Goal: Task Accomplishment & Management: Use online tool/utility

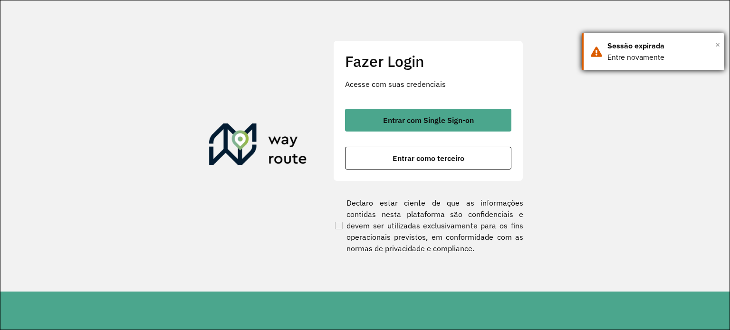
click at [719, 42] on span "×" at bounding box center [717, 45] width 5 height 14
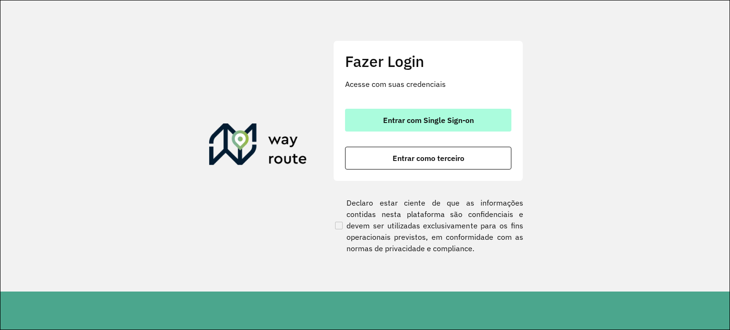
click at [430, 120] on span "Entrar com Single Sign-on" at bounding box center [428, 120] width 91 height 8
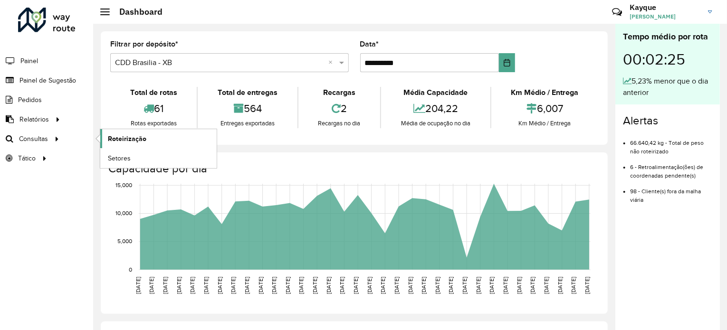
click at [145, 136] on link "Roteirização" at bounding box center [158, 138] width 116 height 19
click at [712, 11] on img at bounding box center [710, 11] width 4 height 3
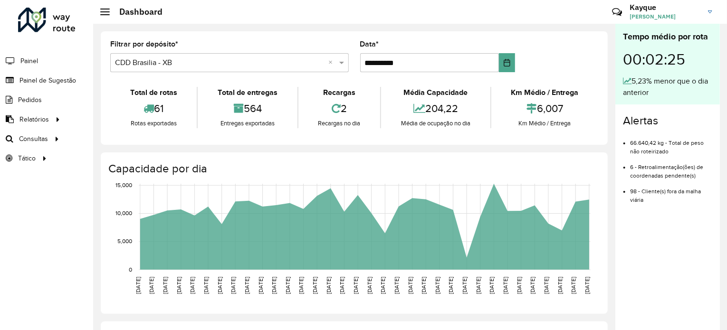
click at [163, 64] on input "text" at bounding box center [220, 63] width 210 height 11
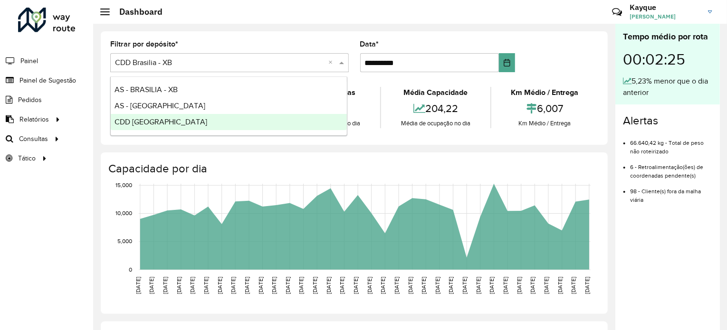
click at [161, 119] on span "CDD [GEOGRAPHIC_DATA]" at bounding box center [161, 122] width 93 height 8
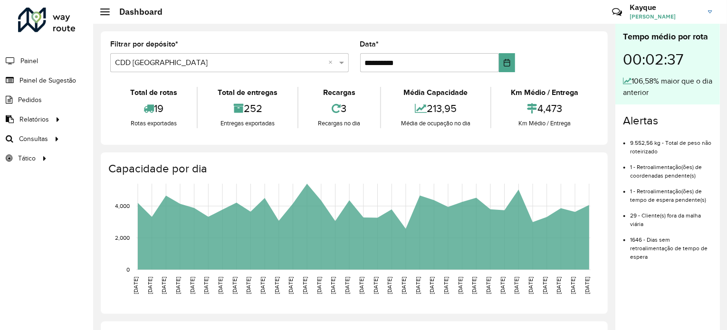
click at [216, 66] on input "text" at bounding box center [220, 63] width 210 height 11
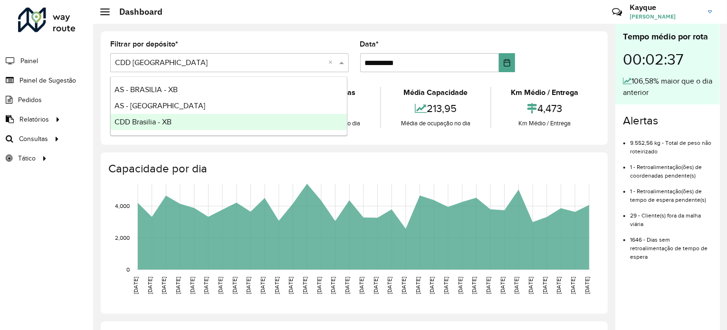
click at [188, 120] on div "CDD Brasilia - XB" at bounding box center [229, 122] width 236 height 16
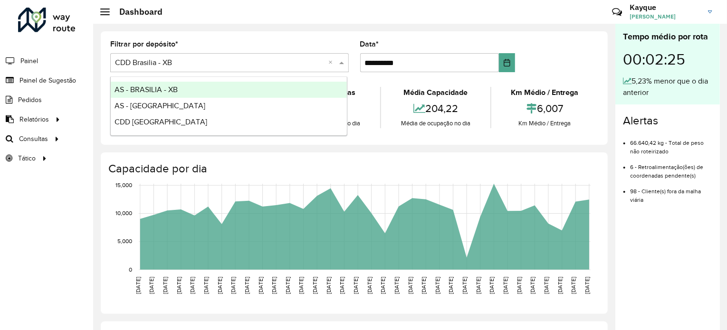
click at [196, 61] on input "text" at bounding box center [220, 63] width 210 height 11
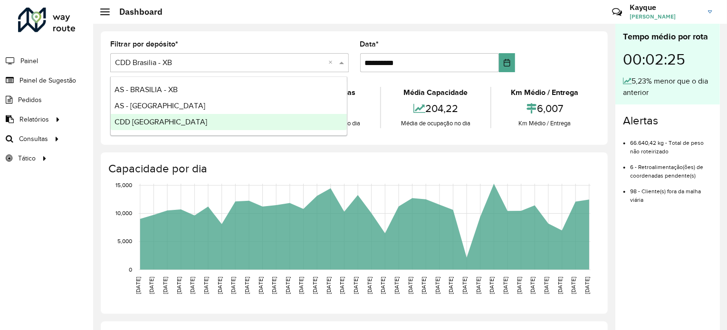
click at [182, 123] on div "CDD [GEOGRAPHIC_DATA]" at bounding box center [229, 122] width 236 height 16
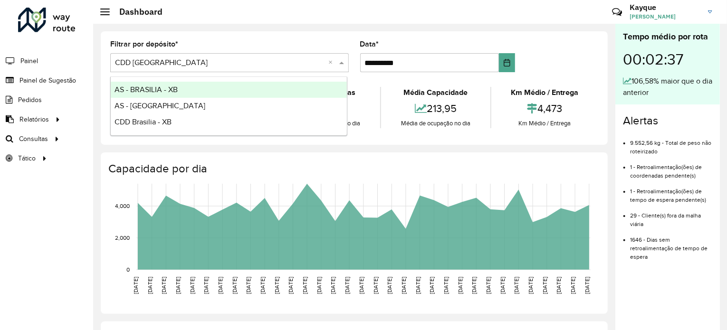
click at [184, 62] on input "text" at bounding box center [220, 63] width 210 height 11
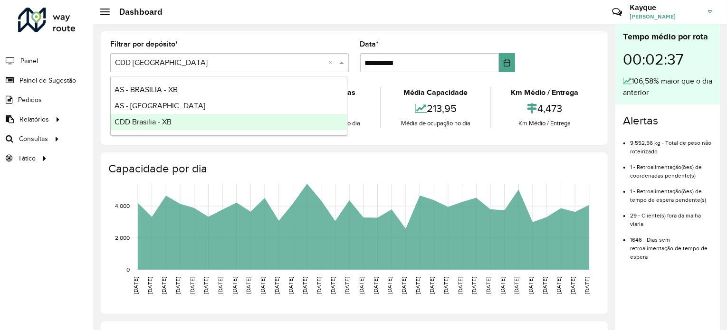
click at [170, 125] on span "CDD Brasilia - XB" at bounding box center [143, 122] width 57 height 8
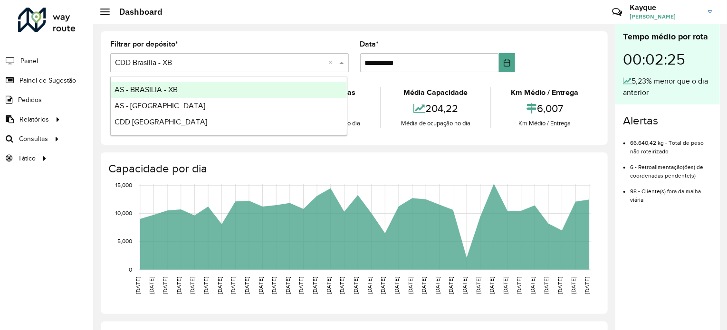
click at [178, 59] on input "text" at bounding box center [220, 63] width 210 height 11
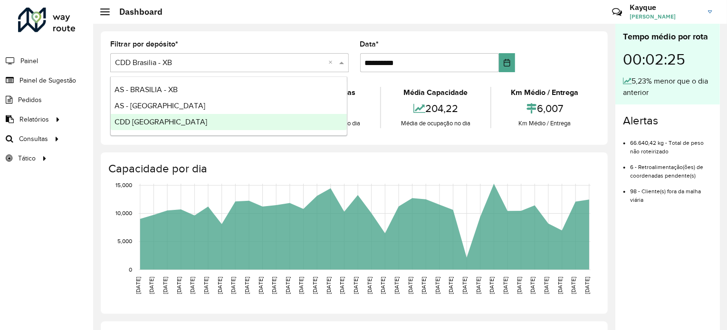
click at [183, 117] on div "CDD [GEOGRAPHIC_DATA]" at bounding box center [229, 122] width 236 height 16
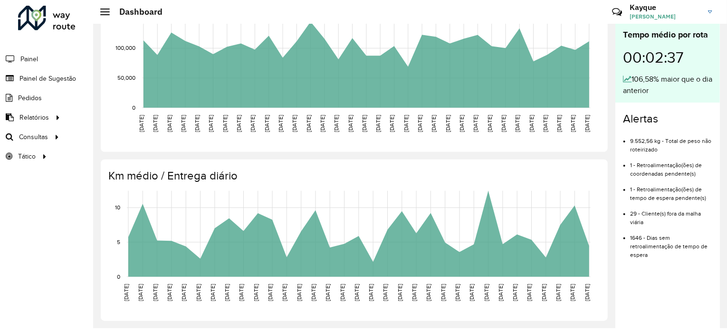
scroll to position [4, 0]
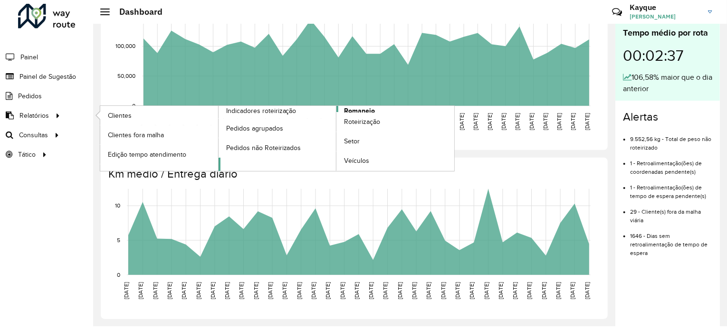
click at [367, 107] on span "Romaneio" at bounding box center [359, 111] width 31 height 10
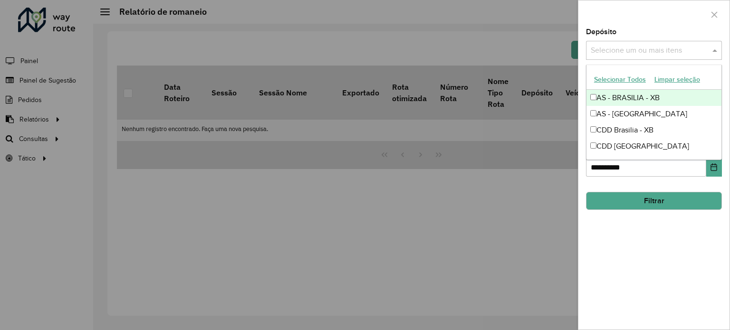
click at [665, 49] on input "text" at bounding box center [650, 50] width 122 height 11
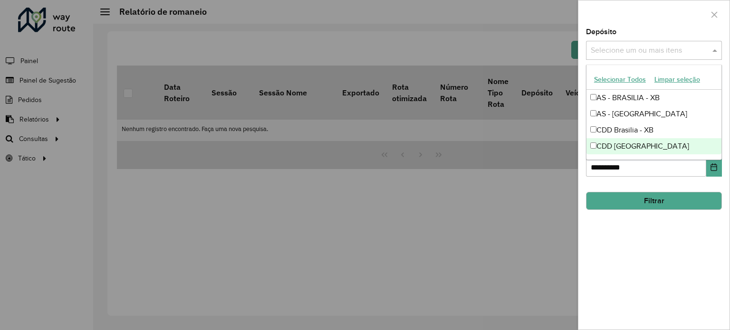
click at [639, 145] on div "CDD [GEOGRAPHIC_DATA]" at bounding box center [654, 146] width 135 height 16
click at [588, 181] on div "**********" at bounding box center [654, 179] width 151 height 301
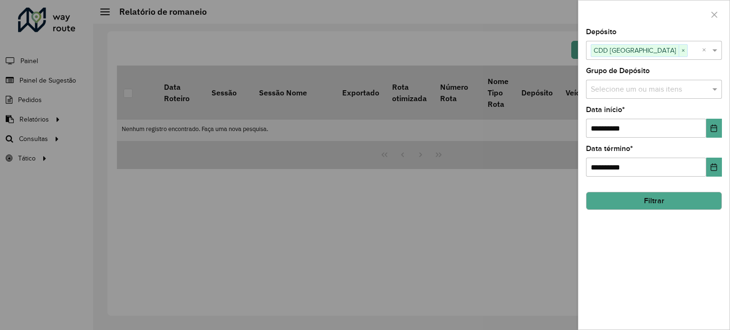
click at [615, 87] on input "text" at bounding box center [650, 89] width 122 height 11
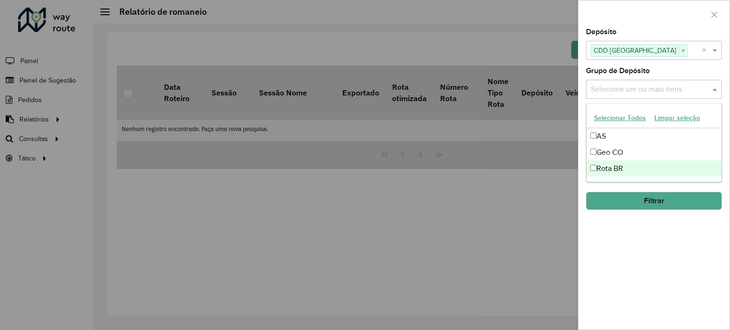
click at [633, 256] on div "**********" at bounding box center [654, 179] width 151 height 301
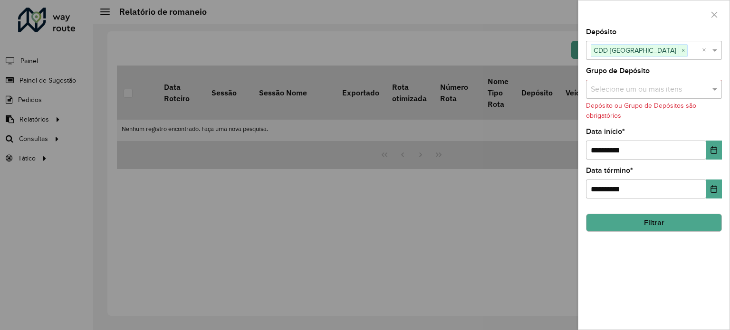
click at [640, 81] on div "Selecione um ou mais itens" at bounding box center [654, 89] width 136 height 19
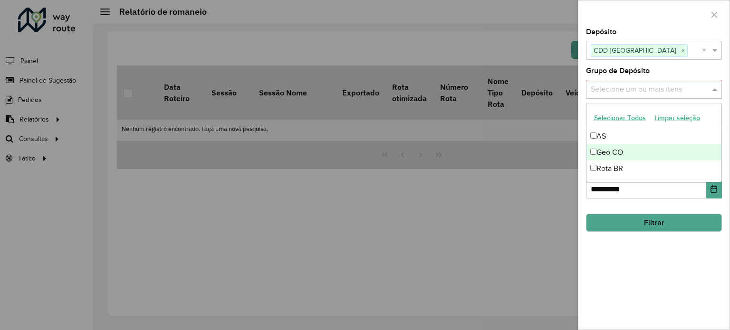
click at [619, 154] on div "Geo CO" at bounding box center [654, 153] width 135 height 16
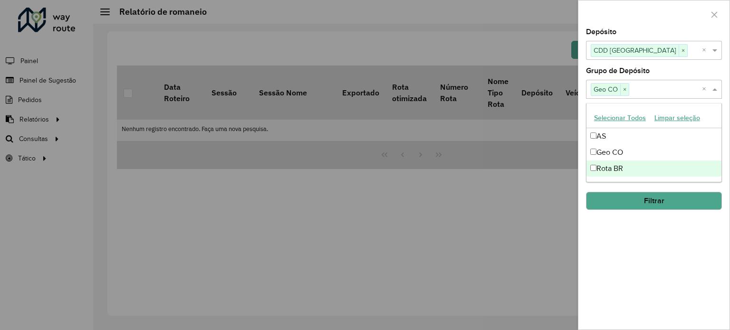
click at [634, 228] on div "**********" at bounding box center [654, 179] width 151 height 301
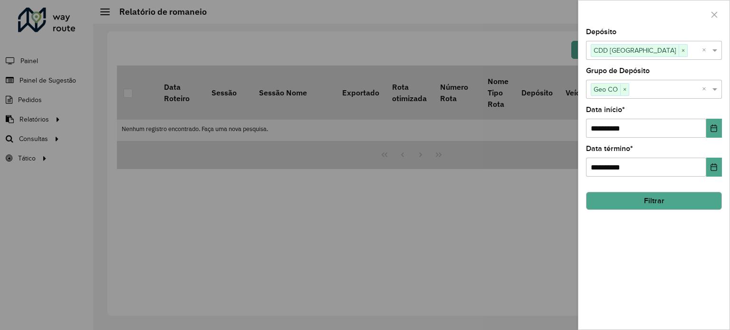
click at [656, 203] on button "Filtrar" at bounding box center [654, 201] width 136 height 18
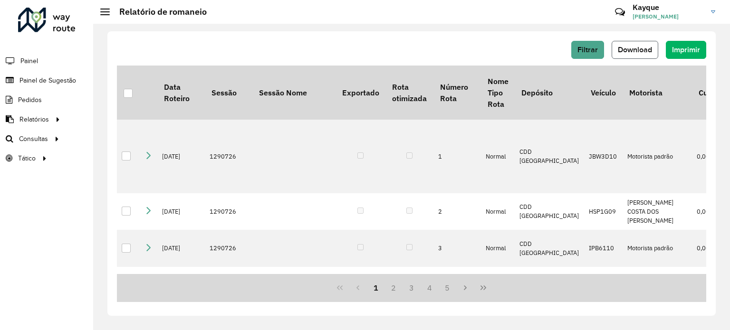
click at [640, 47] on span "Download" at bounding box center [635, 50] width 34 height 8
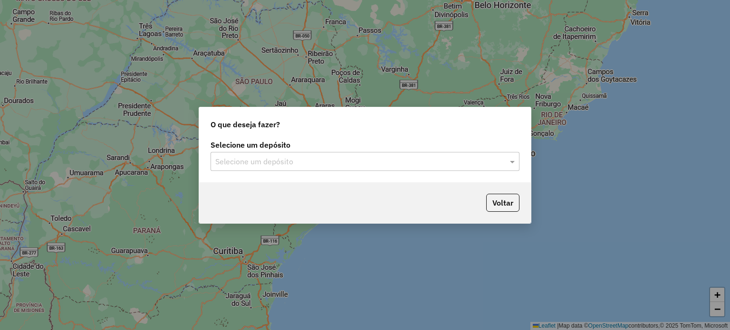
click at [366, 155] on div "Selecione um depósito" at bounding box center [365, 161] width 309 height 19
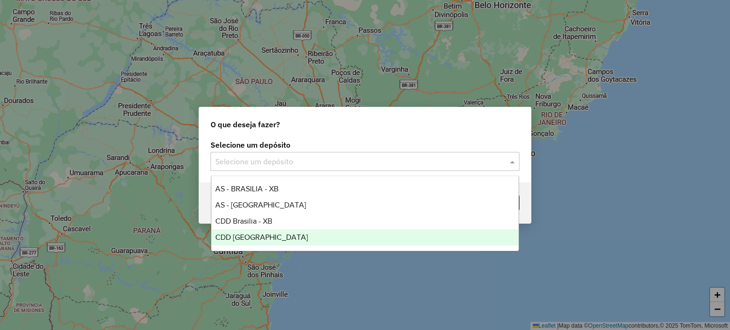
click at [275, 236] on span "CDD [GEOGRAPHIC_DATA]" at bounding box center [261, 237] width 93 height 8
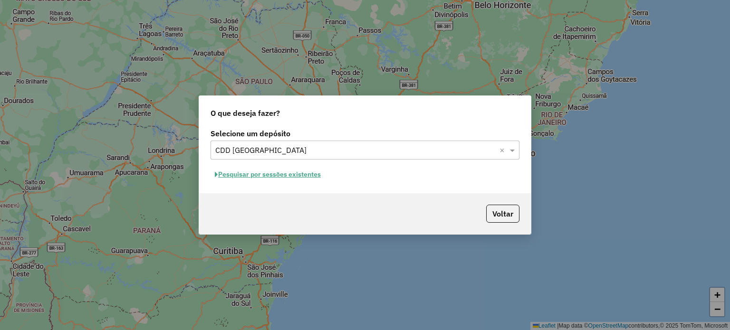
click at [302, 176] on button "Pesquisar por sessões existentes" at bounding box center [268, 174] width 115 height 15
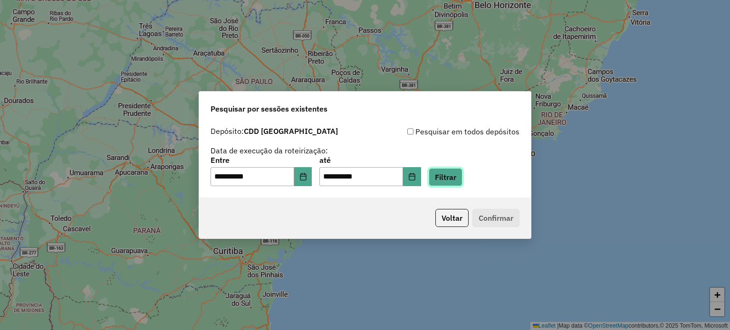
click at [450, 178] on button "Filtrar" at bounding box center [446, 177] width 34 height 18
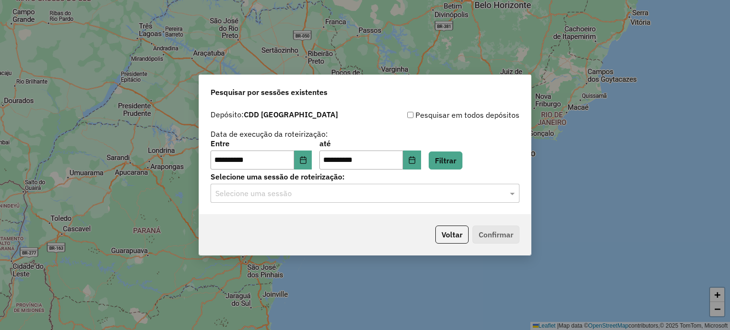
click at [338, 200] on div "Selecione uma sessão" at bounding box center [365, 193] width 309 height 19
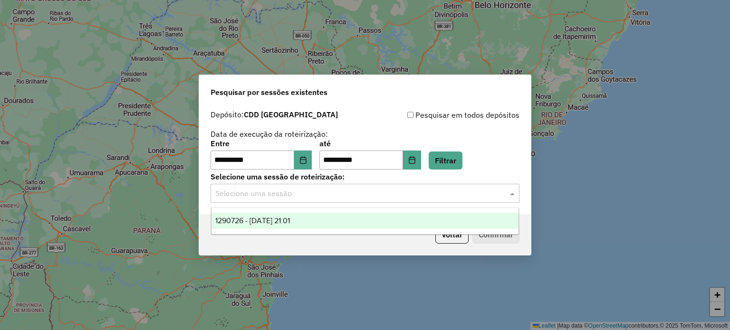
click at [316, 220] on div "1290726 - 08/10/2025 21:01" at bounding box center [366, 221] width 308 height 16
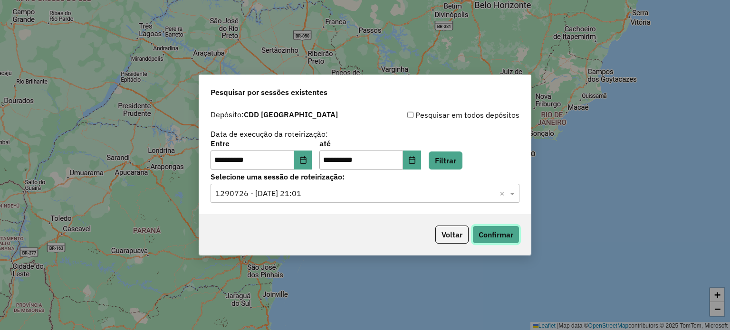
click at [492, 229] on button "Confirmar" at bounding box center [496, 235] width 47 height 18
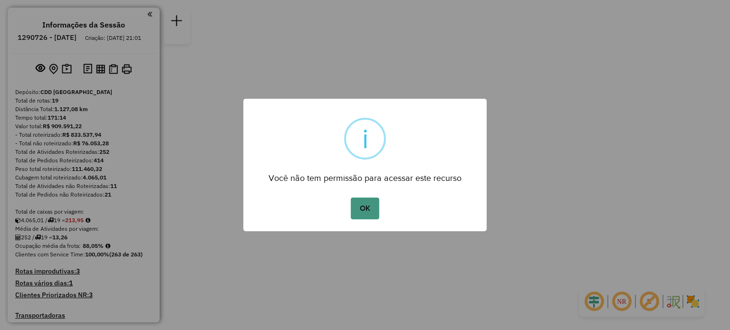
click at [375, 212] on button "OK" at bounding box center [365, 209] width 28 height 22
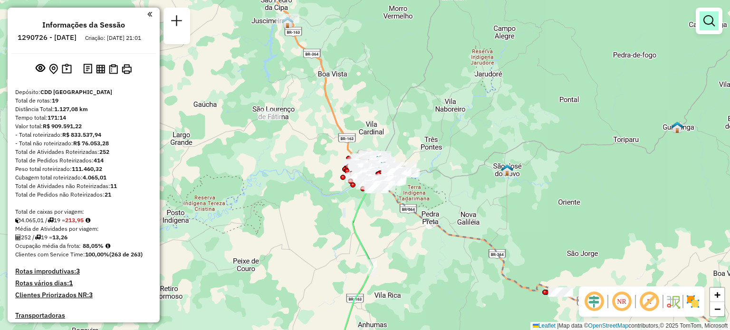
click at [714, 20] on em at bounding box center [709, 20] width 11 height 11
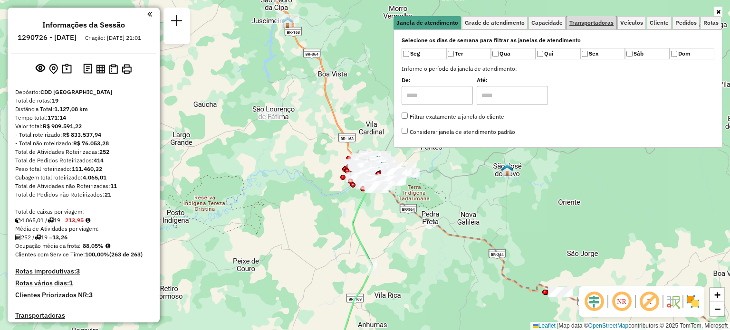
click at [595, 22] on span "Transportadoras" at bounding box center [592, 23] width 44 height 6
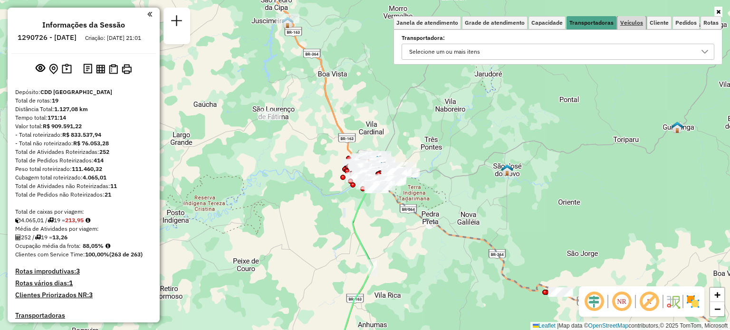
click at [635, 24] on span "Veículos" at bounding box center [631, 23] width 23 height 6
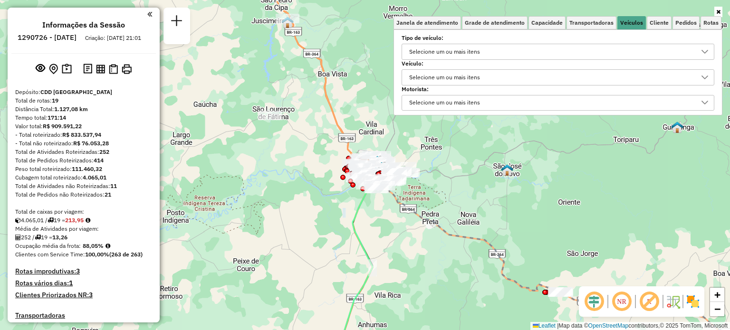
click at [466, 76] on div "Selecione um ou mais itens" at bounding box center [444, 77] width 77 height 15
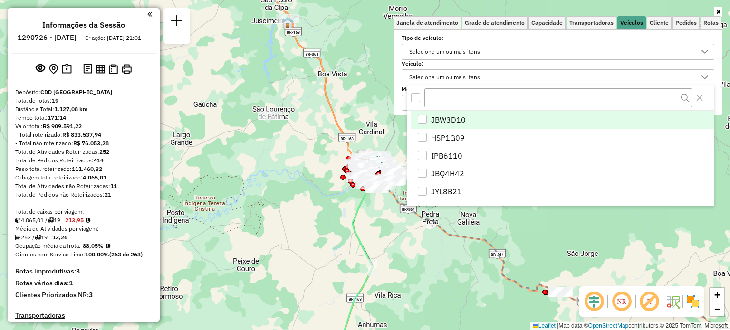
scroll to position [5, 34]
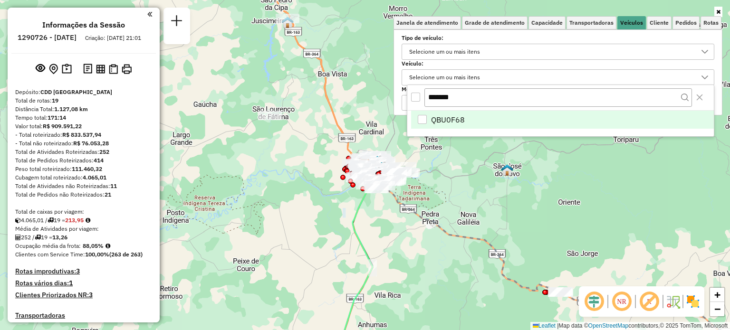
type input "*******"
click at [477, 118] on li "QBU0F68" at bounding box center [562, 120] width 303 height 18
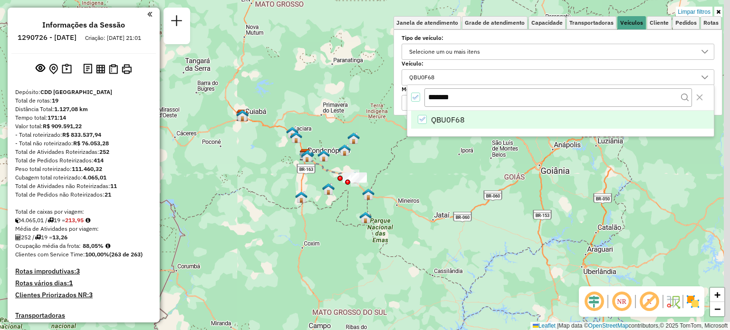
drag, startPoint x: 474, startPoint y: 219, endPoint x: 392, endPoint y: 197, distance: 84.5
click at [420, 196] on div "Limpar filtros Janela de atendimento Grade de atendimento Capacidade Transporta…" at bounding box center [365, 165] width 730 height 330
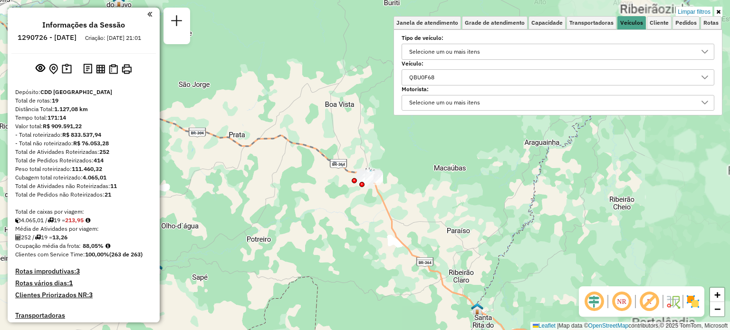
drag, startPoint x: 334, startPoint y: 178, endPoint x: 336, endPoint y: 215, distance: 37.1
click at [335, 214] on div "Limpar filtros Janela de atendimento Grade de atendimento Capacidade Transporta…" at bounding box center [365, 165] width 730 height 330
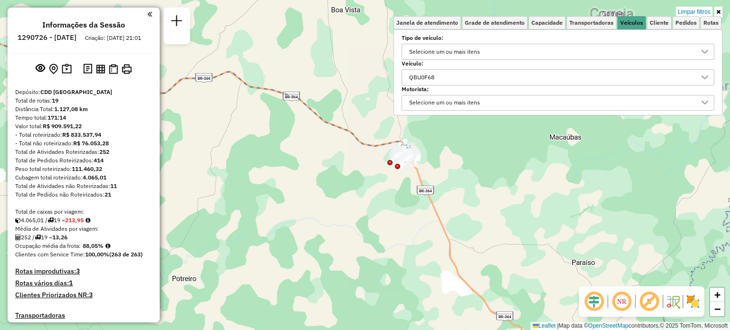
drag, startPoint x: 357, startPoint y: 180, endPoint x: 347, endPoint y: 215, distance: 36.8
click at [347, 215] on div "Limpar filtros Janela de atendimento Grade de atendimento Capacidade Transporta…" at bounding box center [365, 165] width 730 height 330
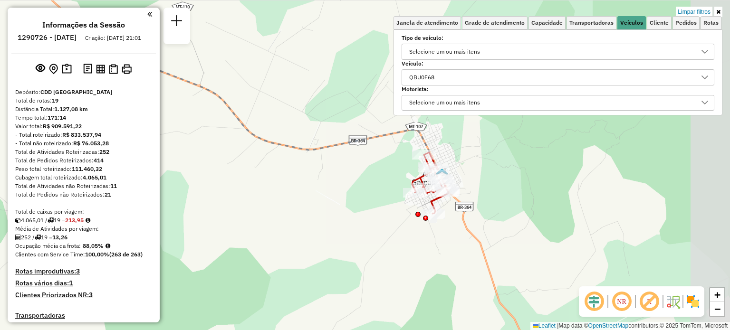
drag, startPoint x: 414, startPoint y: 171, endPoint x: 301, endPoint y: 225, distance: 125.2
click at [301, 225] on div "Limpar filtros Janela de atendimento Grade de atendimento Capacidade Transporta…" at bounding box center [365, 165] width 730 height 330
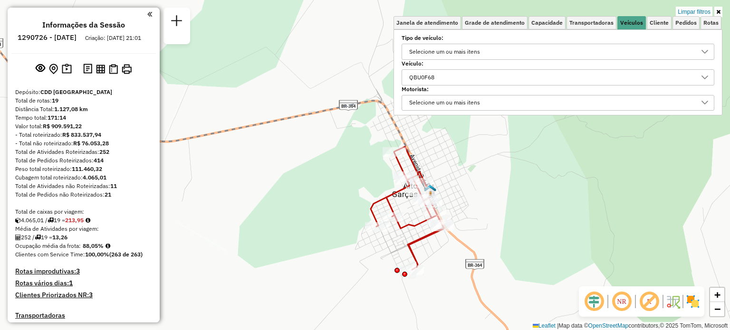
drag, startPoint x: 396, startPoint y: 154, endPoint x: 348, endPoint y: 178, distance: 54.0
click at [348, 178] on div "Limpar filtros Janela de atendimento Grade de atendimento Capacidade Transporta…" at bounding box center [365, 165] width 730 height 330
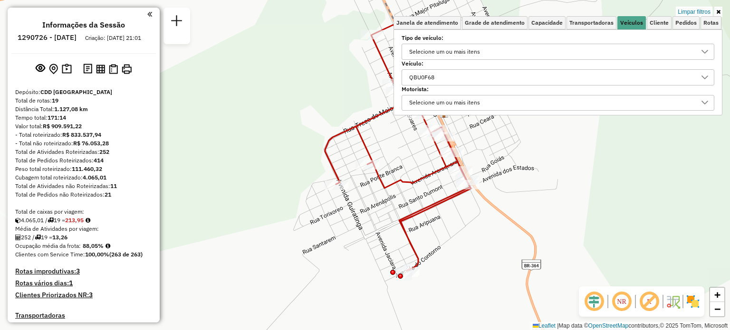
drag, startPoint x: 362, startPoint y: 264, endPoint x: 292, endPoint y: 184, distance: 106.5
click at [292, 184] on div "Limpar filtros Janela de atendimento Grade de atendimento Capacidade Transporta…" at bounding box center [365, 165] width 730 height 330
click at [308, 119] on div "Limpar filtros Janela de atendimento Grade de atendimento Capacidade Transporta…" at bounding box center [365, 165] width 730 height 330
